Goal: Check status: Check status

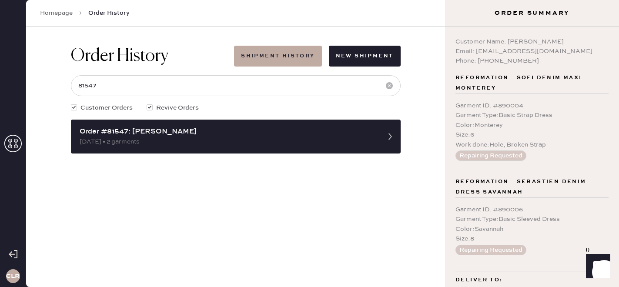
scroll to position [44, 0]
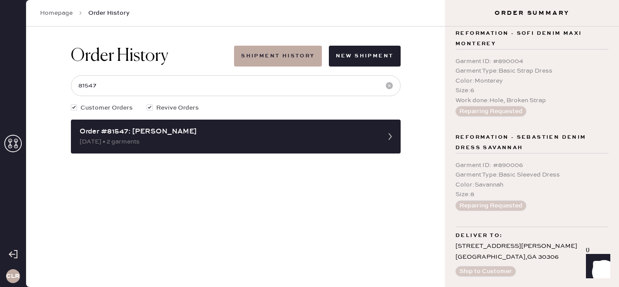
click at [19, 145] on icon at bounding box center [12, 143] width 17 height 17
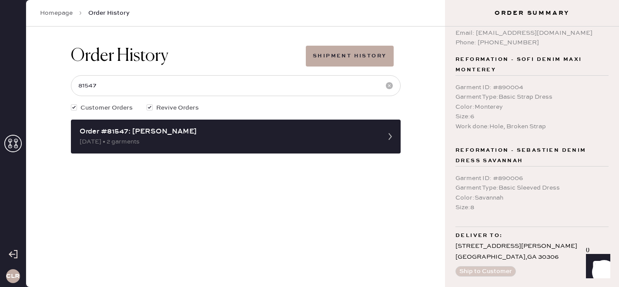
scroll to position [18, 0]
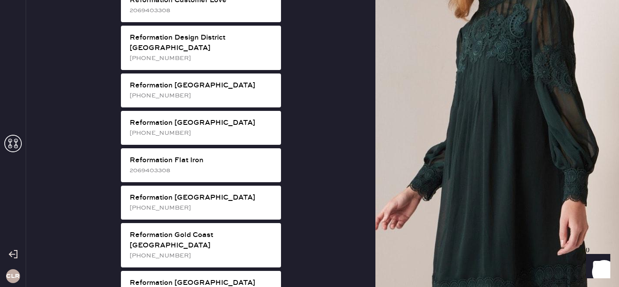
scroll to position [481, 0]
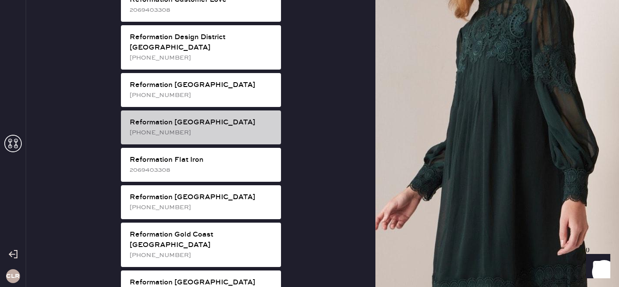
click at [210, 118] on div "Reformation [GEOGRAPHIC_DATA]" at bounding box center [202, 123] width 145 height 10
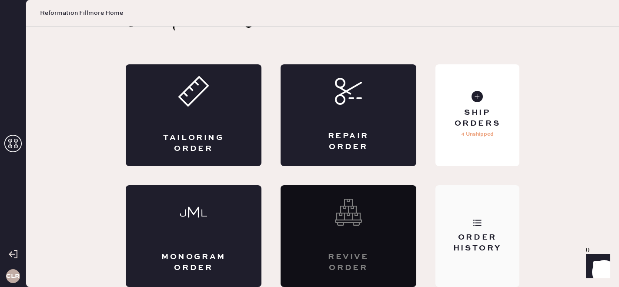
scroll to position [28, 0]
click at [490, 225] on div "Order History" at bounding box center [478, 236] width 84 height 102
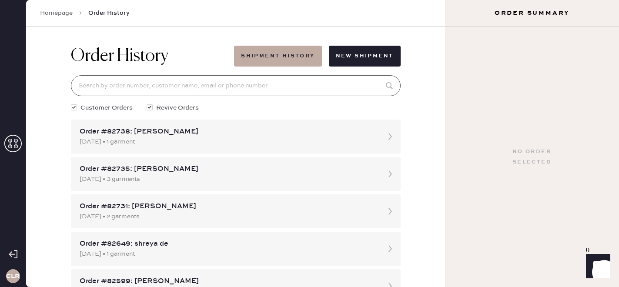
click at [155, 94] on input at bounding box center [236, 85] width 330 height 21
paste input "[PERSON_NAME][EMAIL_ADDRESS][DOMAIN_NAME]"
click at [181, 86] on input "[PERSON_NAME][EMAIL_ADDRESS][DOMAIN_NAME]" at bounding box center [236, 85] width 330 height 21
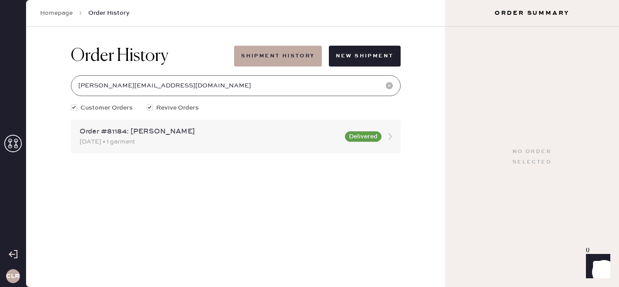
type input "[PERSON_NAME][EMAIL_ADDRESS][DOMAIN_NAME]"
click at [184, 137] on div "Order #81184: [PERSON_NAME]" at bounding box center [210, 132] width 260 height 10
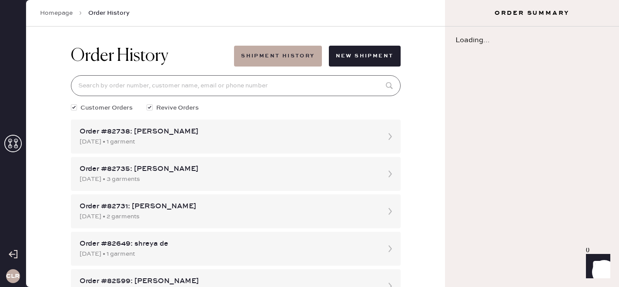
click at [174, 87] on input at bounding box center [236, 85] width 330 height 21
paste input "[PERSON_NAME][EMAIL_ADDRESS][DOMAIN_NAME]"
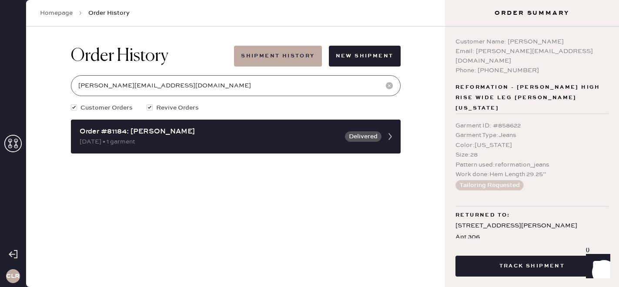
type input "[PERSON_NAME][EMAIL_ADDRESS][DOMAIN_NAME]"
